Goal: Task Accomplishment & Management: Manage account settings

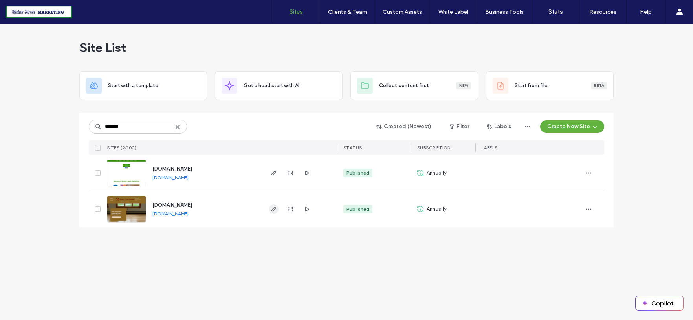
type input "*******"
click at [272, 207] on icon "button" at bounding box center [274, 209] width 6 height 6
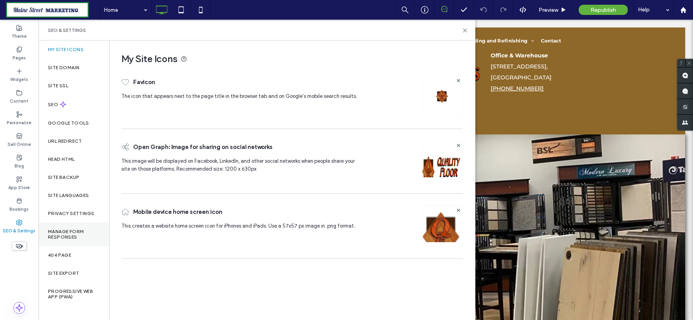
click at [64, 232] on label "Manage Form Responses" at bounding box center [74, 234] width 52 height 11
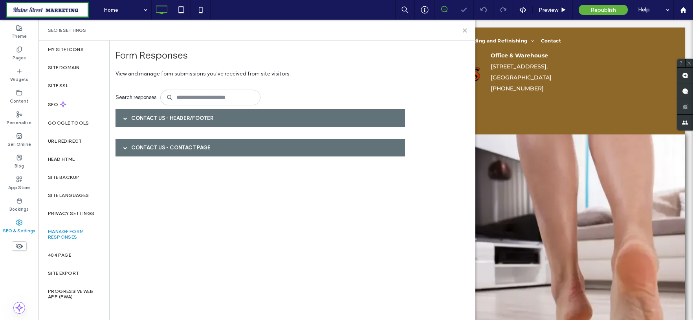
click at [127, 117] on span at bounding box center [125, 118] width 4 height 4
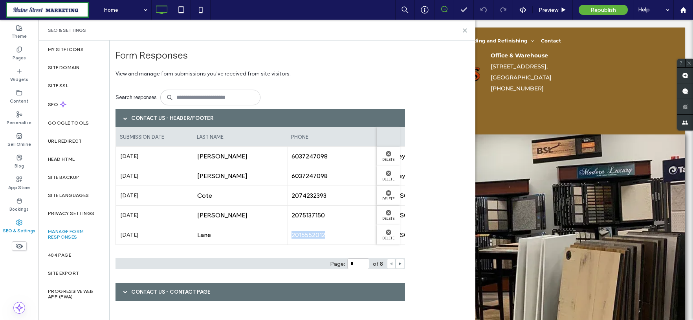
drag, startPoint x: 331, startPoint y: 248, endPoint x: 255, endPoint y: 249, distance: 75.4
click at [255, 249] on div "submission date last name phone name message email Oct 10th 2025 Taliento 60372…" at bounding box center [259, 190] width 289 height 126
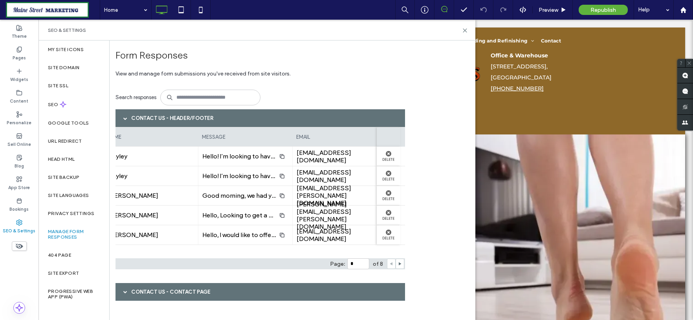
scroll to position [0, 287]
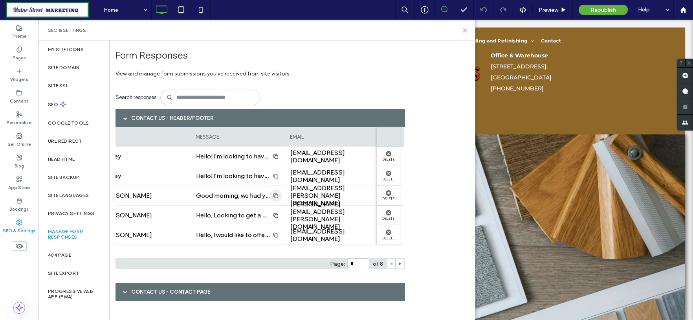
click at [273, 196] on icon "button" at bounding box center [276, 195] width 6 height 6
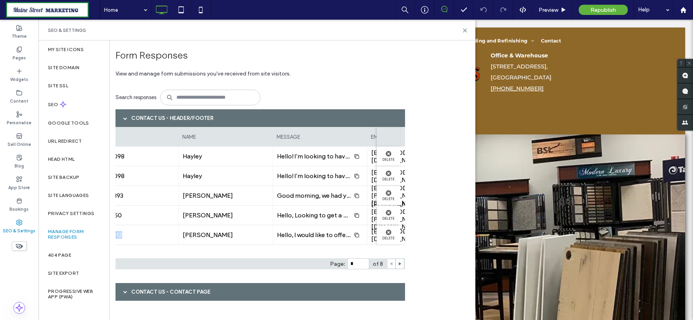
scroll to position [0, 0]
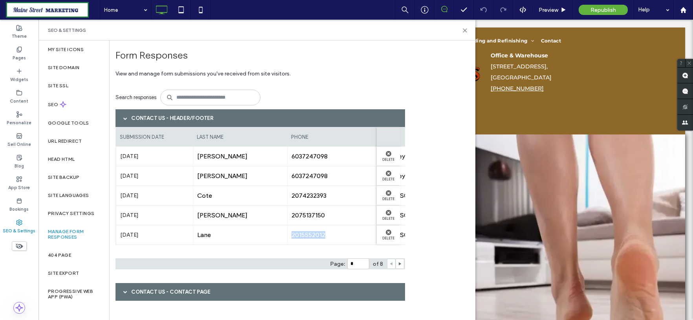
click at [335, 236] on span "2015552012" at bounding box center [334, 234] width 86 height 7
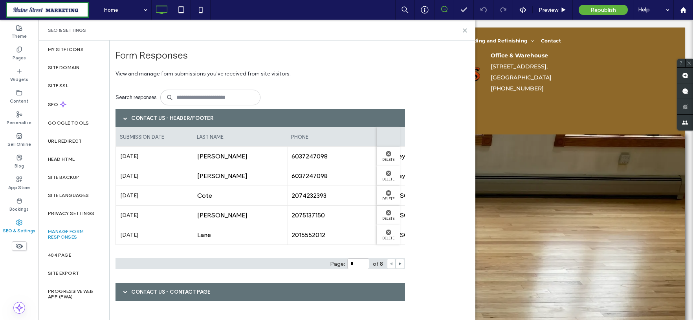
scroll to position [0, 24]
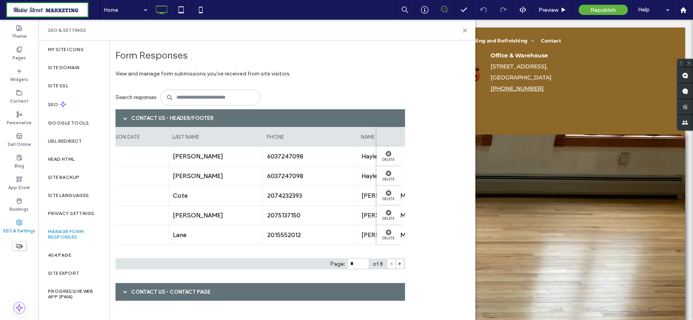
click at [268, 248] on div "submission date last name phone name message email Oct 10th 2025 Taliento 60372…" at bounding box center [259, 190] width 289 height 126
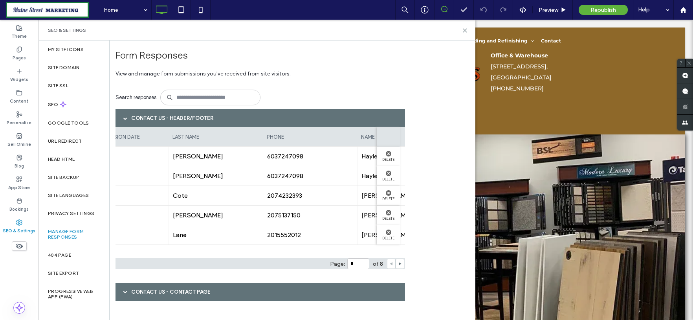
click at [270, 250] on div "submission date last name phone name message email Oct 10th 2025 Taliento 60372…" at bounding box center [259, 190] width 289 height 126
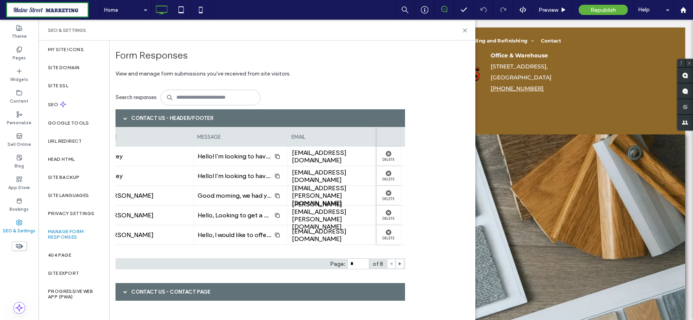
scroll to position [0, 283]
click at [398, 265] on span at bounding box center [400, 263] width 4 height 9
type input "*"
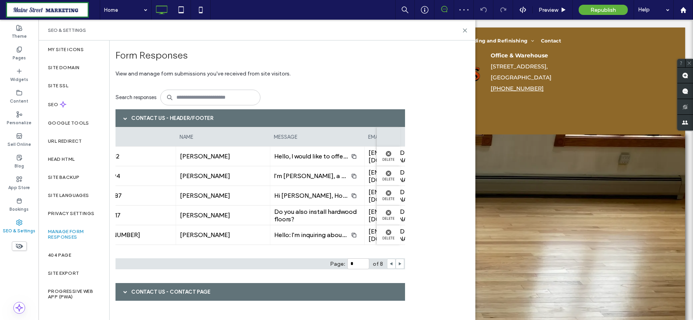
scroll to position [0, 0]
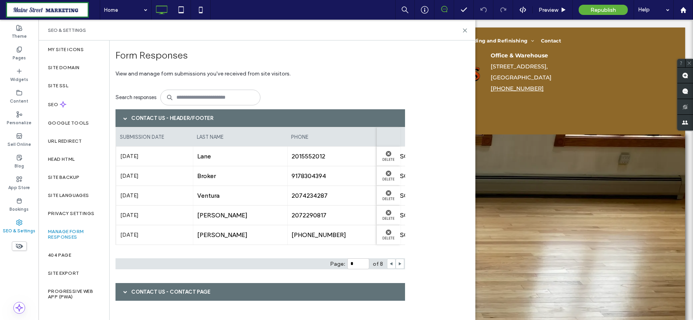
click at [124, 289] on span at bounding box center [125, 291] width 4 height 4
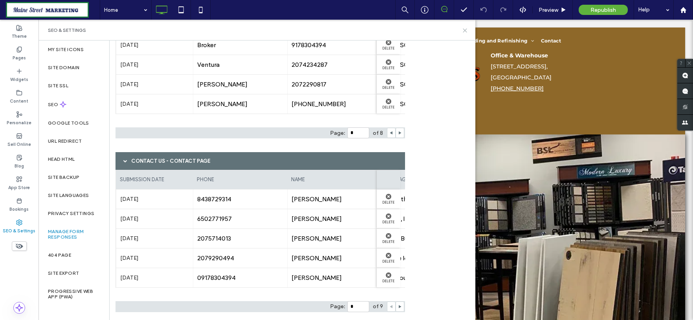
click at [464, 31] on icon at bounding box center [465, 30] width 6 height 6
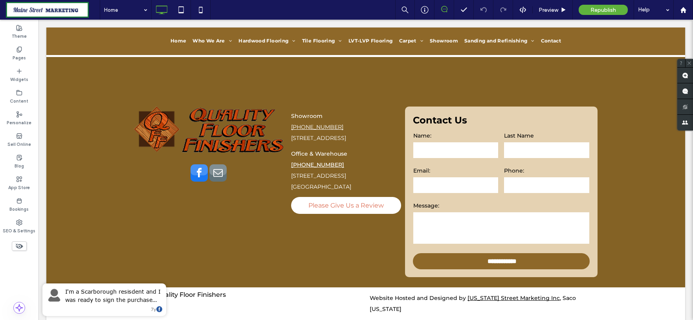
scroll to position [1537, 0]
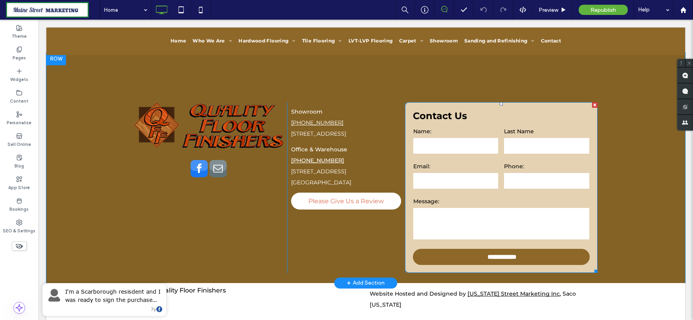
click at [477, 196] on label "Message:" at bounding box center [501, 201] width 176 height 11
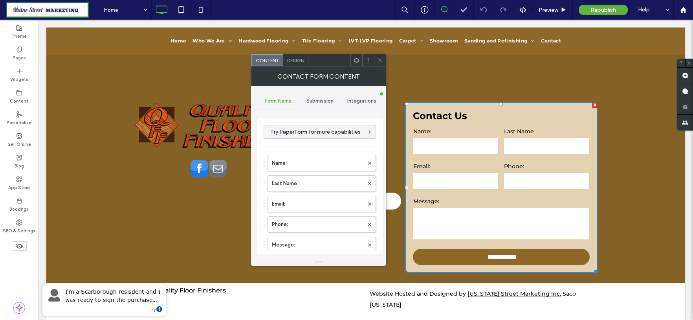
type input "**********"
click at [325, 98] on span "Submission" at bounding box center [319, 101] width 27 height 6
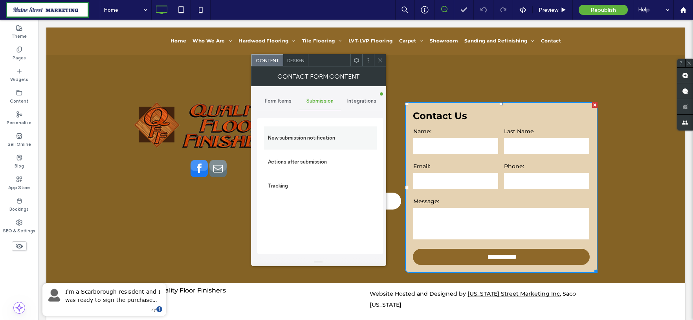
click at [315, 135] on label "New submission notification" at bounding box center [320, 138] width 105 height 16
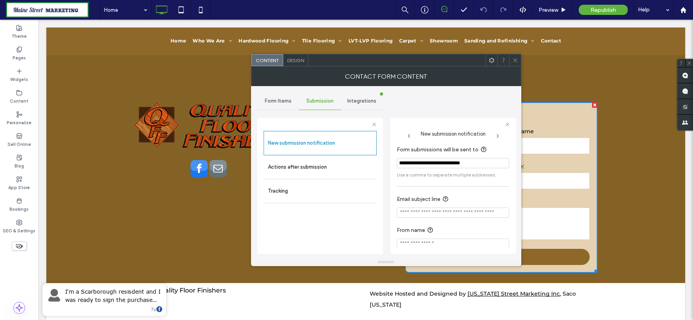
click at [516, 59] on icon at bounding box center [515, 60] width 6 height 6
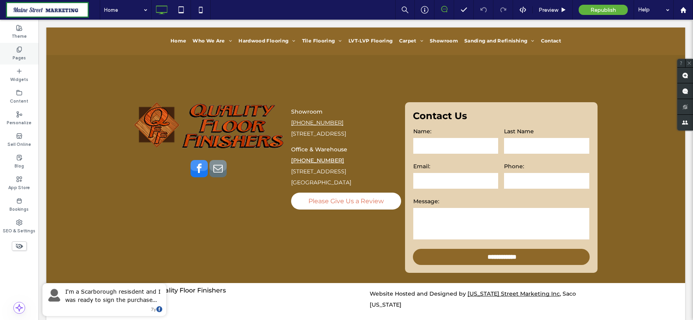
click at [16, 50] on icon at bounding box center [19, 49] width 6 height 6
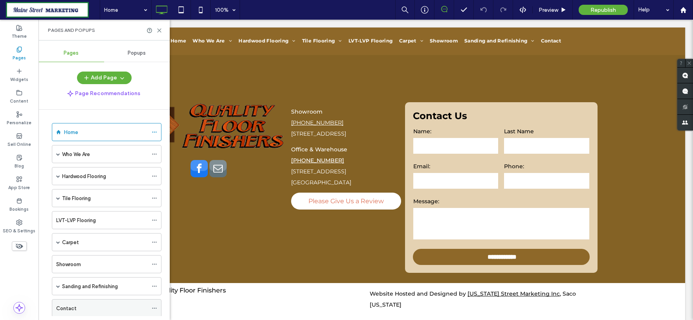
click at [106, 304] on div "Contact" at bounding box center [101, 308] width 91 height 8
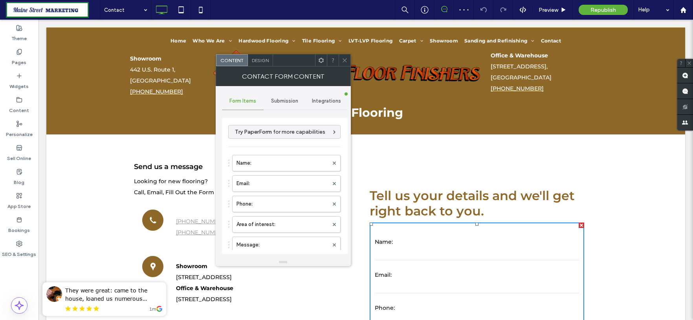
click at [287, 101] on span "Submission" at bounding box center [284, 101] width 27 height 6
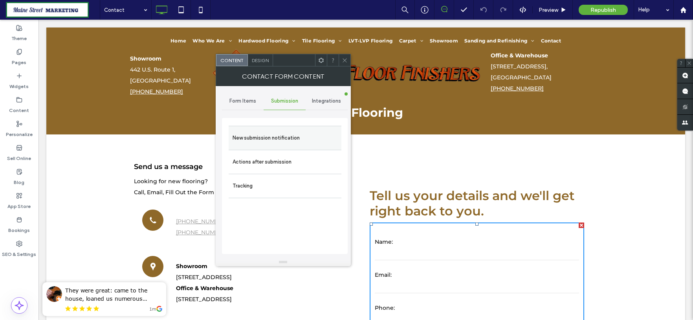
click at [287, 130] on label "New submission notification" at bounding box center [284, 138] width 105 height 16
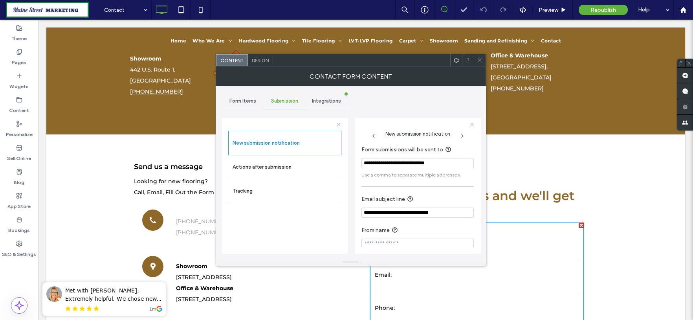
click at [481, 61] on icon at bounding box center [480, 60] width 6 height 6
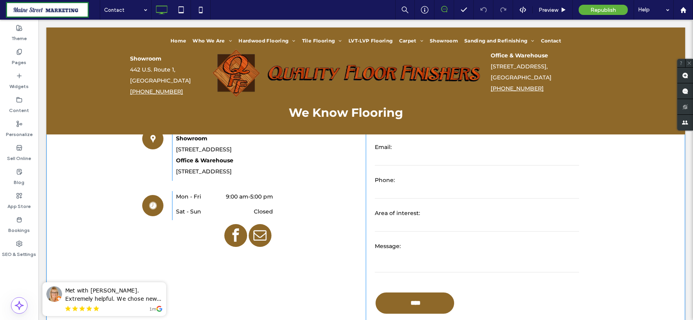
scroll to position [174, 0]
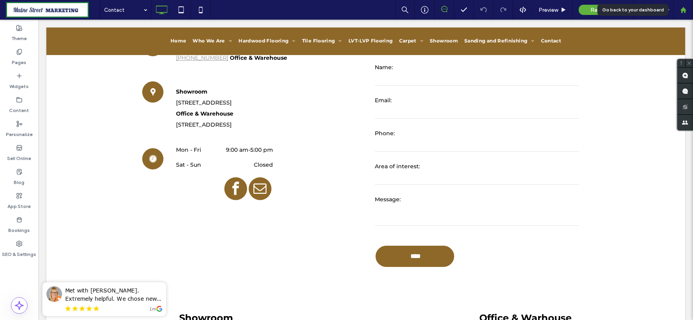
click at [686, 11] on icon at bounding box center [683, 10] width 7 height 7
